Goal: Task Accomplishment & Management: Complete application form

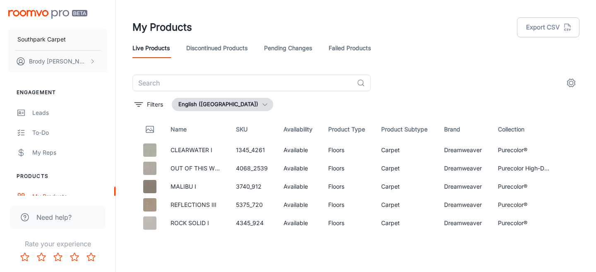
click at [89, 255] on icon "Rate 5 star" at bounding box center [91, 257] width 10 height 10
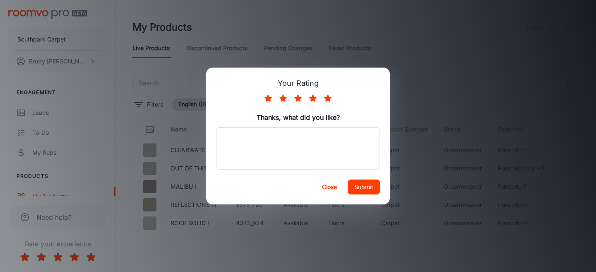
click at [356, 187] on button "Submit" at bounding box center [364, 186] width 32 height 15
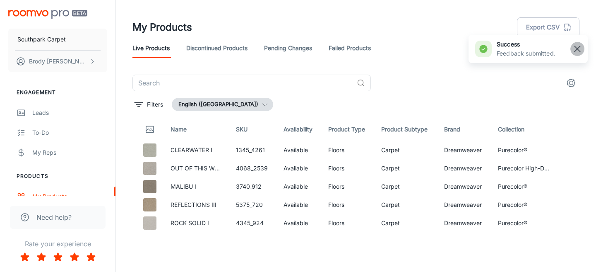
click at [580, 54] on button "button" at bounding box center [578, 49] width 14 height 14
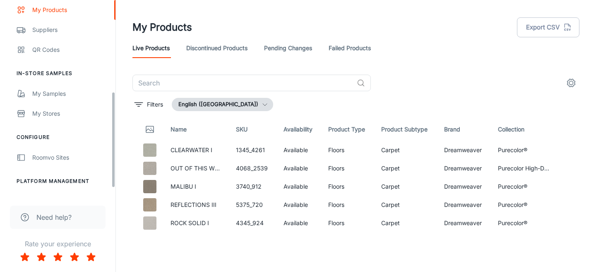
scroll to position [202, 0]
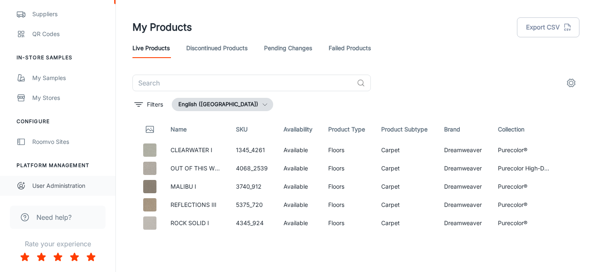
click at [45, 182] on div "User Administration" at bounding box center [69, 185] width 75 height 9
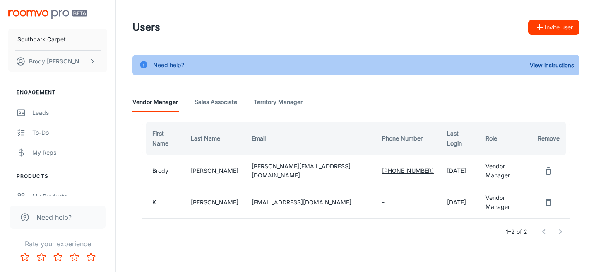
click at [547, 24] on button "Invite user" at bounding box center [553, 27] width 51 height 15
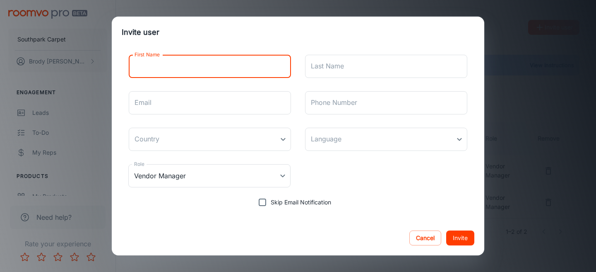
click at [204, 68] on input "First Name" at bounding box center [210, 66] width 162 height 23
type input "[PERSON_NAME]"
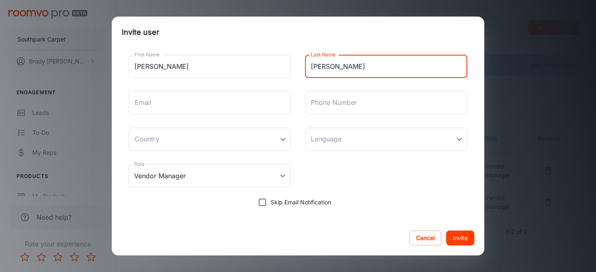
type input "[PERSON_NAME]"
click at [178, 105] on input "Email" at bounding box center [210, 102] width 162 height 23
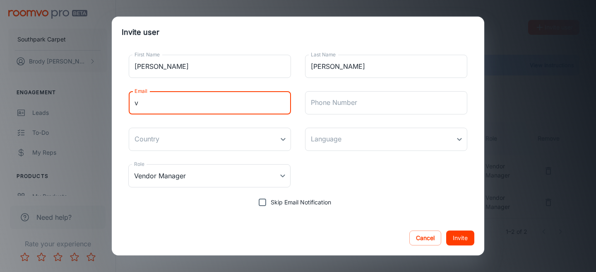
click at [178, 105] on input "v" at bounding box center [210, 102] width 162 height 23
paste input "[EMAIL_ADDRESS][DOMAIN_NAME]"
type input "[EMAIL_ADDRESS][DOMAIN_NAME]"
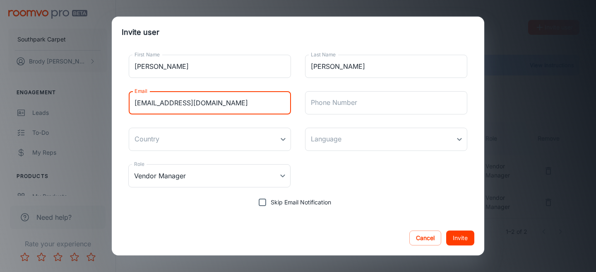
click at [450, 238] on button "Invite" at bounding box center [460, 237] width 28 height 15
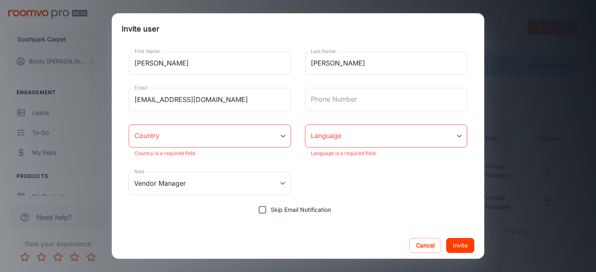
click at [219, 140] on body "Southpark Carpet [PERSON_NAME] Engagement Leads To-do My Reps Products My Produ…" at bounding box center [298, 136] width 596 height 272
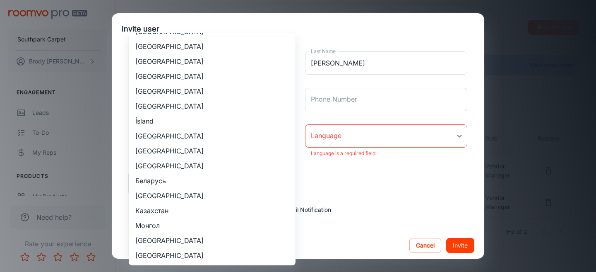
scroll to position [878, 0]
click at [172, 61] on li "[GEOGRAPHIC_DATA]" at bounding box center [212, 60] width 167 height 15
type input "[GEOGRAPHIC_DATA]"
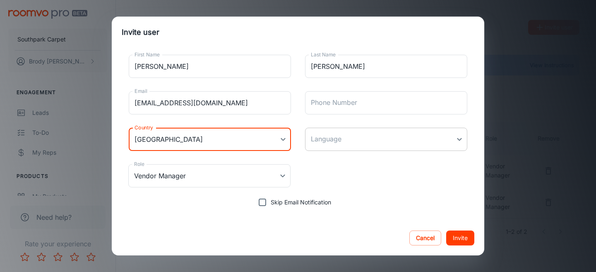
click at [344, 144] on body "Southpark Carpet [PERSON_NAME] Engagement Leads To-do My Reps Products My Produ…" at bounding box center [298, 136] width 596 height 272
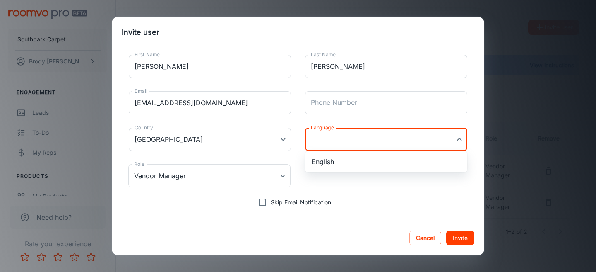
click at [338, 162] on li "English" at bounding box center [386, 161] width 162 height 15
type input "en-us"
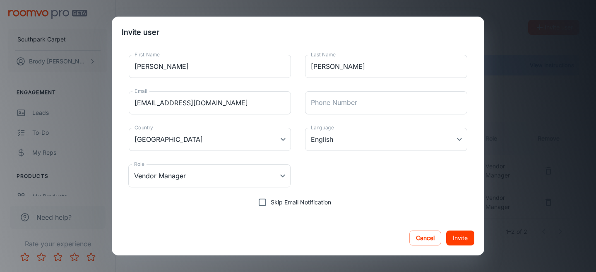
click at [270, 190] on div "Role Vendor Manager Vendor Manager Role" at bounding box center [298, 175] width 353 height 36
click at [270, 183] on body "Southpark Carpet [PERSON_NAME] Engagement Leads To-do My Reps Products My Produ…" at bounding box center [298, 136] width 596 height 272
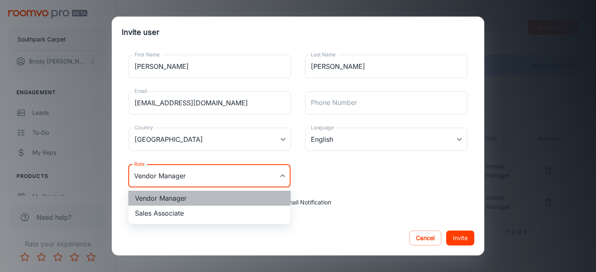
click at [231, 195] on li "Vendor Manager" at bounding box center [209, 197] width 162 height 15
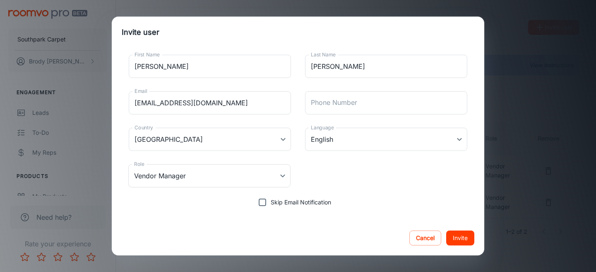
click at [377, 185] on div "Role Vendor Manager Vendor Manager Role" at bounding box center [298, 175] width 353 height 36
click at [265, 200] on input "Skip Email Notification" at bounding box center [262, 202] width 17 height 17
checkbox input "false"
click at [466, 238] on button "Invite" at bounding box center [460, 237] width 28 height 15
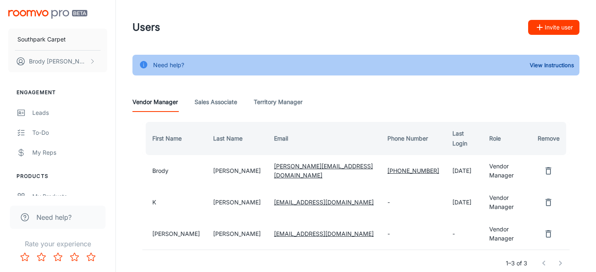
click at [564, 28] on button "Invite user" at bounding box center [553, 27] width 51 height 15
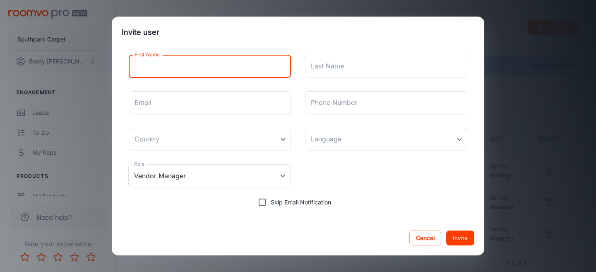
click at [218, 68] on input "First Name" at bounding box center [210, 66] width 162 height 23
type input "[PERSON_NAME]"
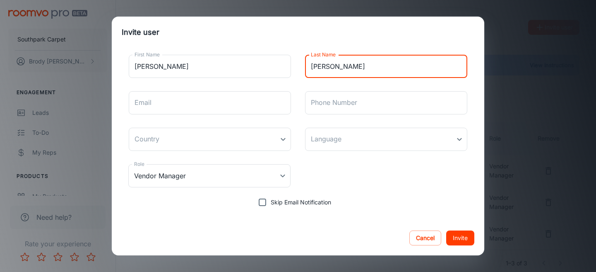
type input "[PERSON_NAME]"
click at [205, 99] on input "Email" at bounding box center [210, 102] width 162 height 23
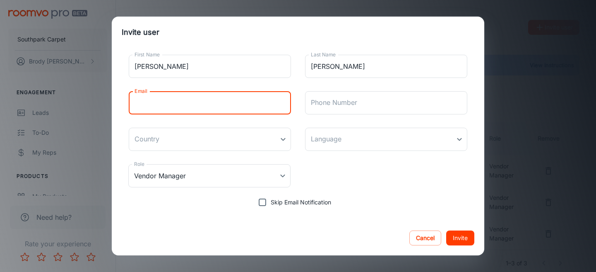
paste input "[EMAIL_ADDRESS][DOMAIN_NAME]"
type input "[EMAIL_ADDRESS][DOMAIN_NAME]"
click at [264, 140] on body "Southpark Carpet [PERSON_NAME] Engagement Leads To-do My Reps Products My Produ…" at bounding box center [298, 136] width 596 height 272
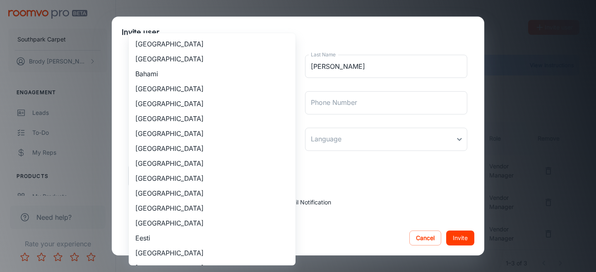
scroll to position [759, 0]
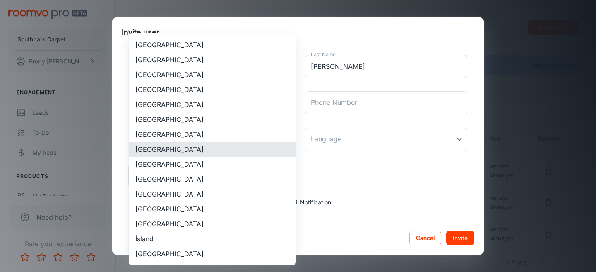
click at [203, 179] on li "[GEOGRAPHIC_DATA]" at bounding box center [212, 178] width 167 height 15
type input "[GEOGRAPHIC_DATA]"
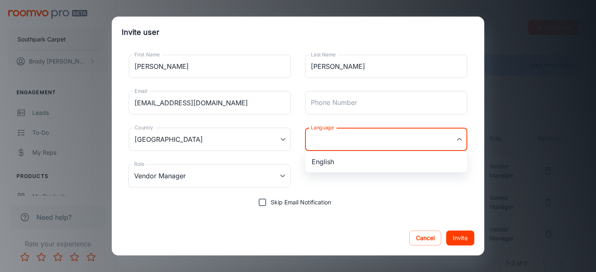
click at [384, 142] on body "Southpark Carpet [PERSON_NAME] Engagement Leads To-do My Reps Products My Produ…" at bounding box center [298, 136] width 596 height 272
click at [359, 162] on li "English" at bounding box center [386, 161] width 162 height 15
type input "en-us"
click at [455, 235] on button "Invite" at bounding box center [460, 237] width 28 height 15
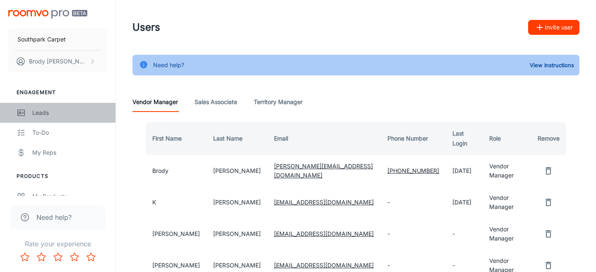
click at [63, 114] on div "Leads" at bounding box center [69, 112] width 75 height 9
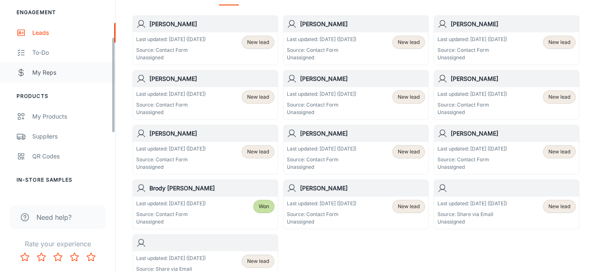
scroll to position [83, 0]
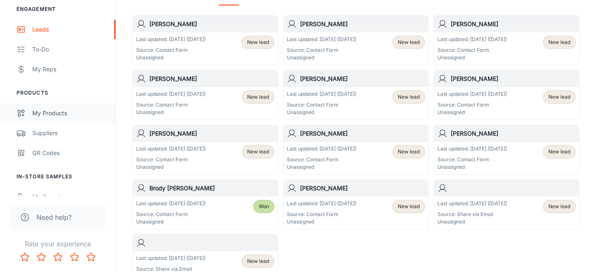
click at [56, 108] on link "My Products" at bounding box center [58, 113] width 116 height 20
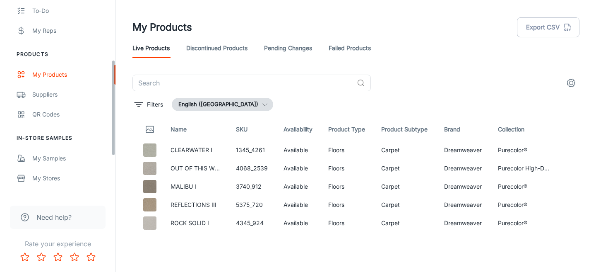
scroll to position [131, 0]
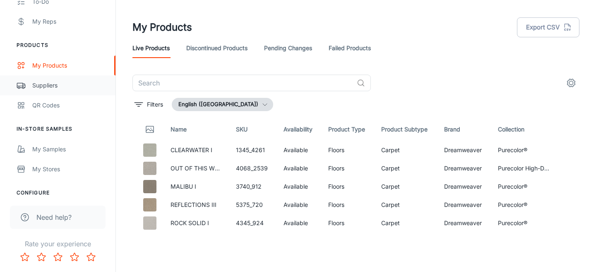
click at [53, 87] on div "Suppliers" at bounding box center [69, 85] width 75 height 9
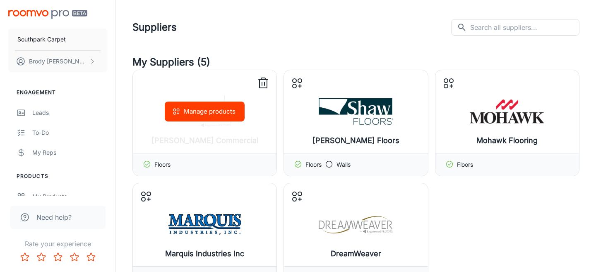
click at [206, 110] on button "Manage products" at bounding box center [205, 111] width 80 height 20
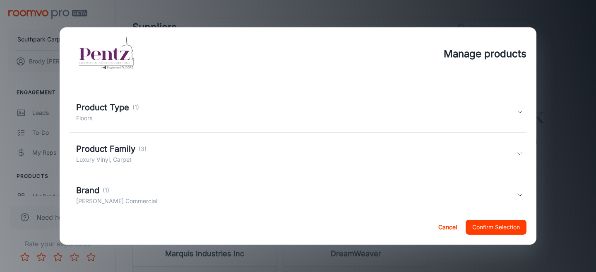
scroll to position [28, 0]
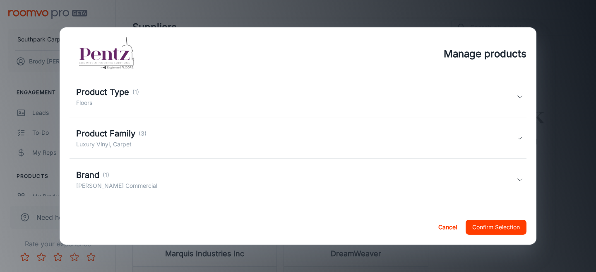
click at [516, 95] on div "Product Type (1) Floors" at bounding box center [296, 97] width 441 height 22
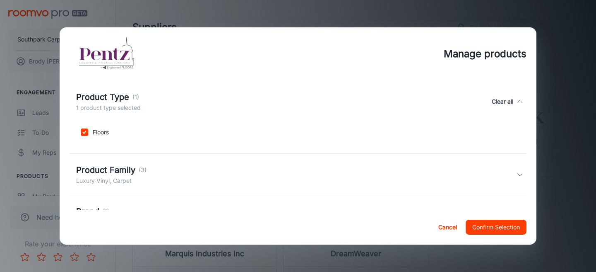
click at [517, 173] on icon at bounding box center [520, 174] width 7 height 7
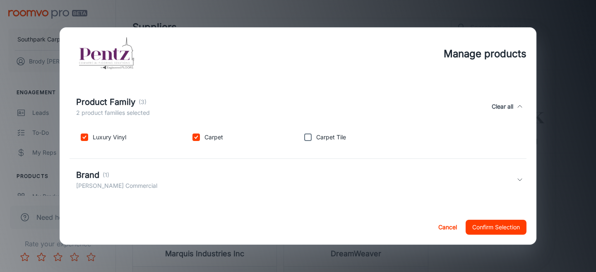
scroll to position [99, 0]
click at [518, 179] on icon at bounding box center [520, 181] width 7 height 7
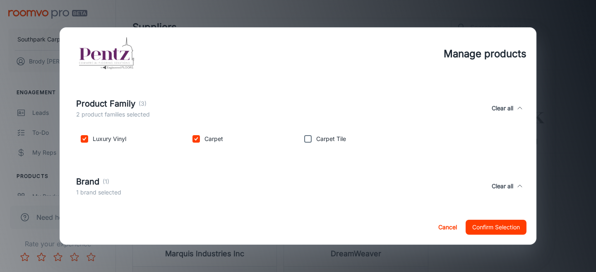
scroll to position [130, 0]
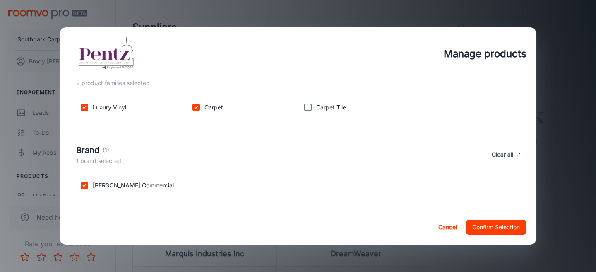
click at [441, 231] on button "Cancel" at bounding box center [447, 226] width 26 height 15
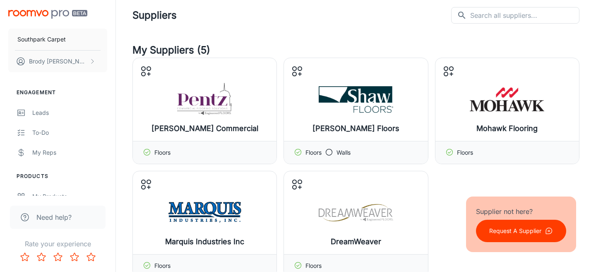
scroll to position [0, 0]
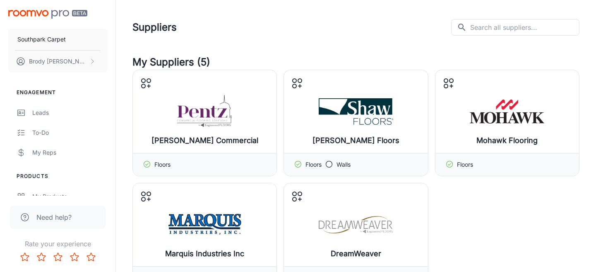
click at [297, 41] on header "Suppliers ​ ​" at bounding box center [356, 27] width 467 height 55
